Goal: Check status

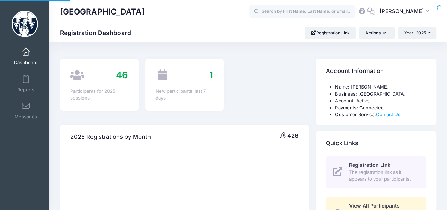
select select
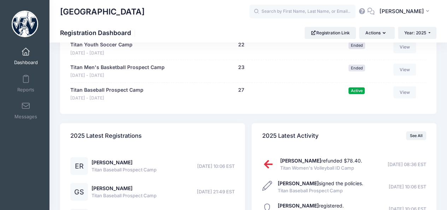
scroll to position [757, 0]
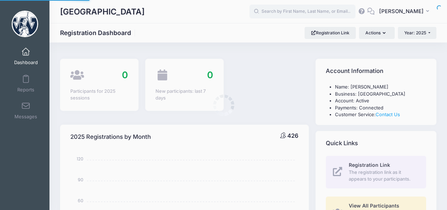
select select
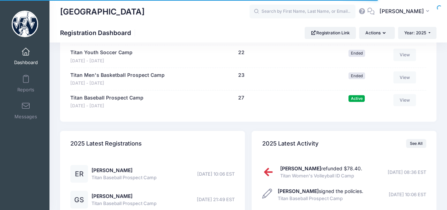
scroll to position [749, 0]
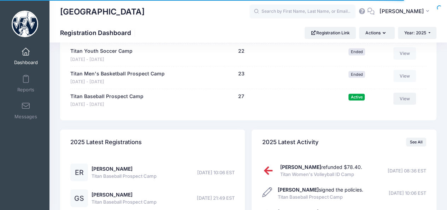
click at [408, 95] on link "View" at bounding box center [405, 99] width 23 height 12
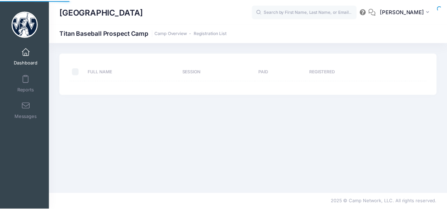
select select "10"
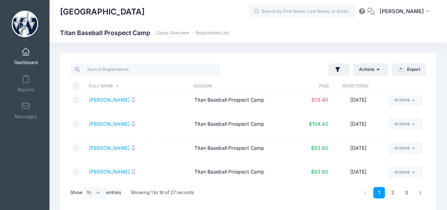
scroll to position [152, 0]
click at [397, 192] on link "2" at bounding box center [393, 193] width 12 height 12
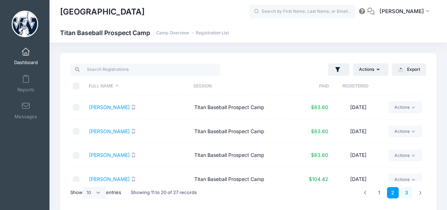
click at [407, 190] on link "3" at bounding box center [407, 193] width 12 height 12
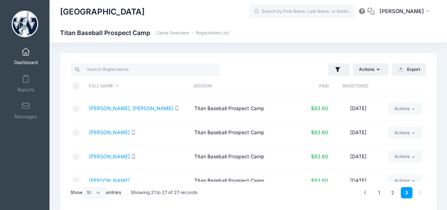
scroll to position [81, 0]
